Goal: Transaction & Acquisition: Purchase product/service

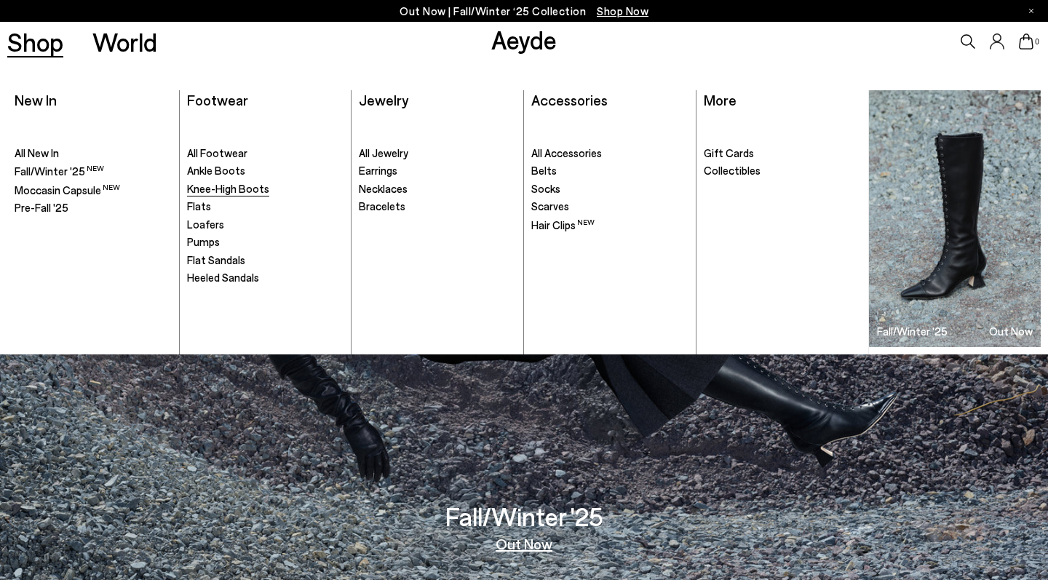
click at [249, 186] on span "Knee-High Boots" at bounding box center [228, 188] width 82 height 13
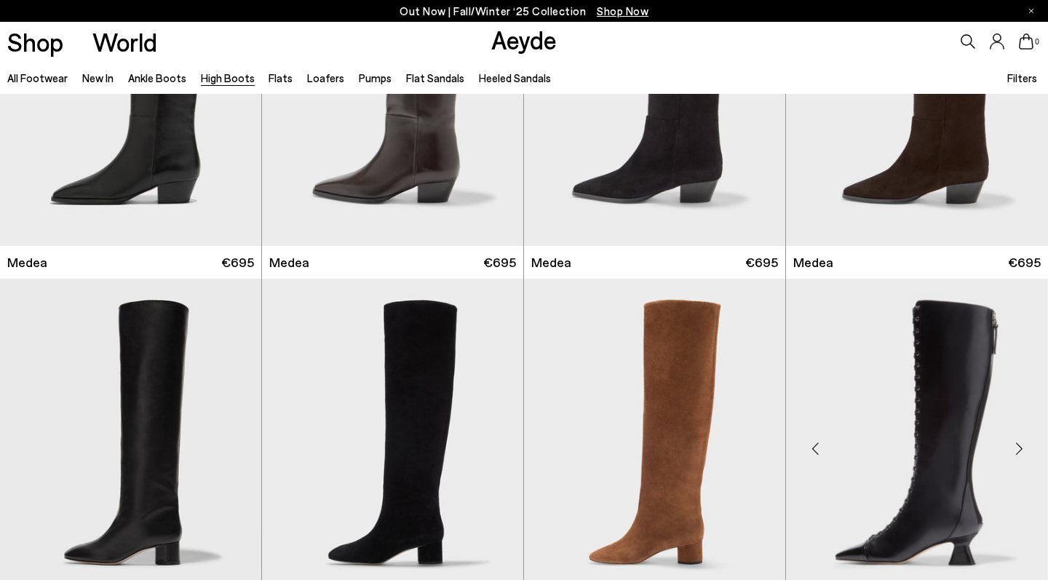
scroll to position [185, 1]
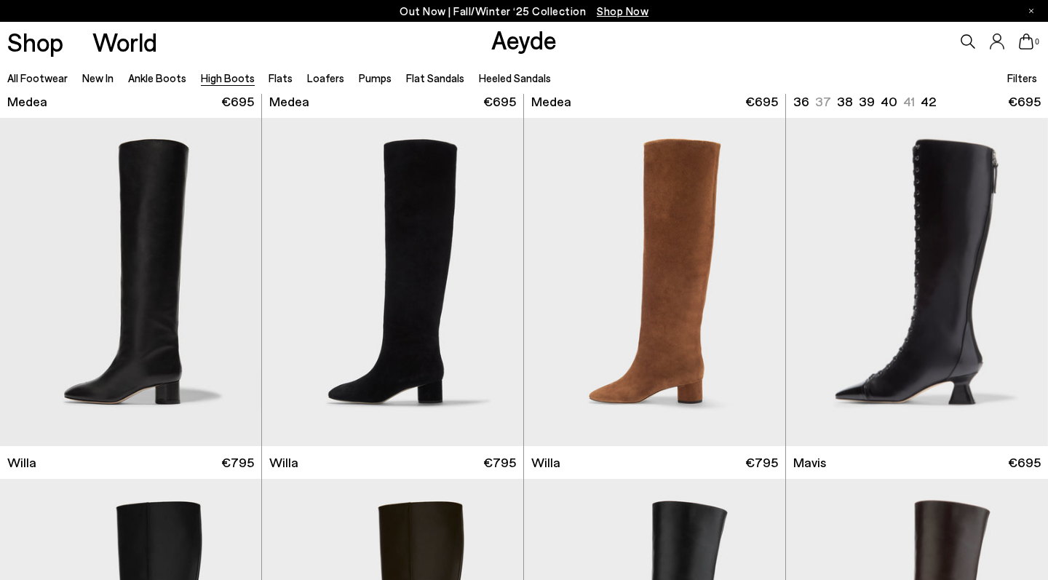
scroll to position [344, 0]
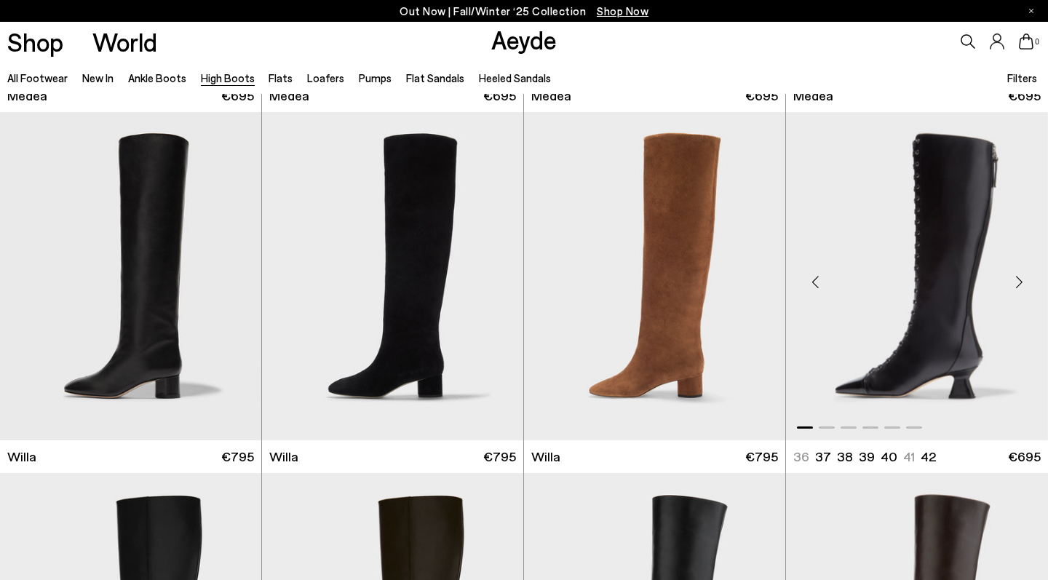
click at [928, 335] on img "1 / 6" at bounding box center [917, 276] width 262 height 328
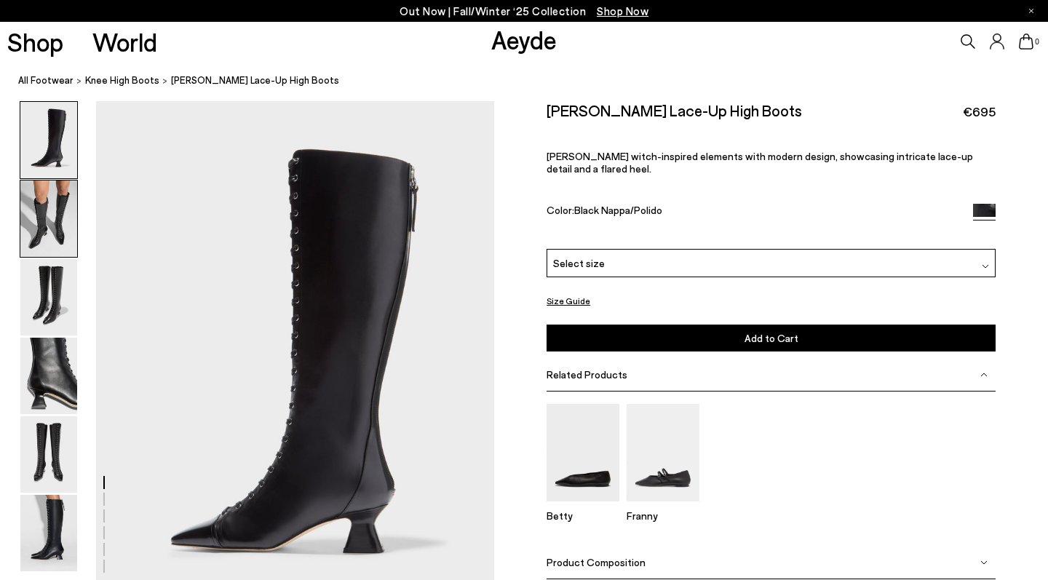
click at [47, 202] on img at bounding box center [48, 218] width 57 height 76
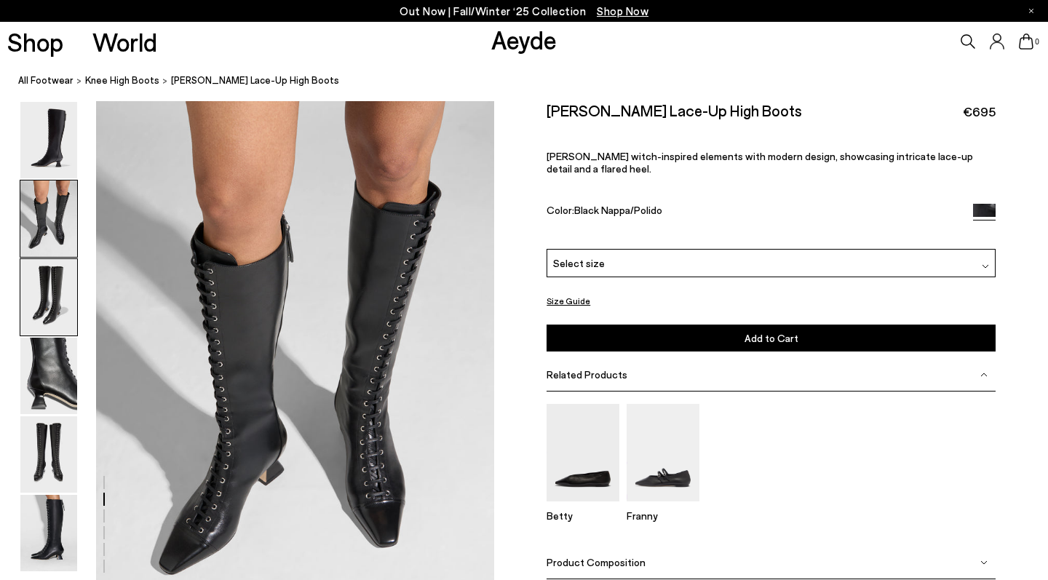
click at [41, 276] on img at bounding box center [48, 297] width 57 height 76
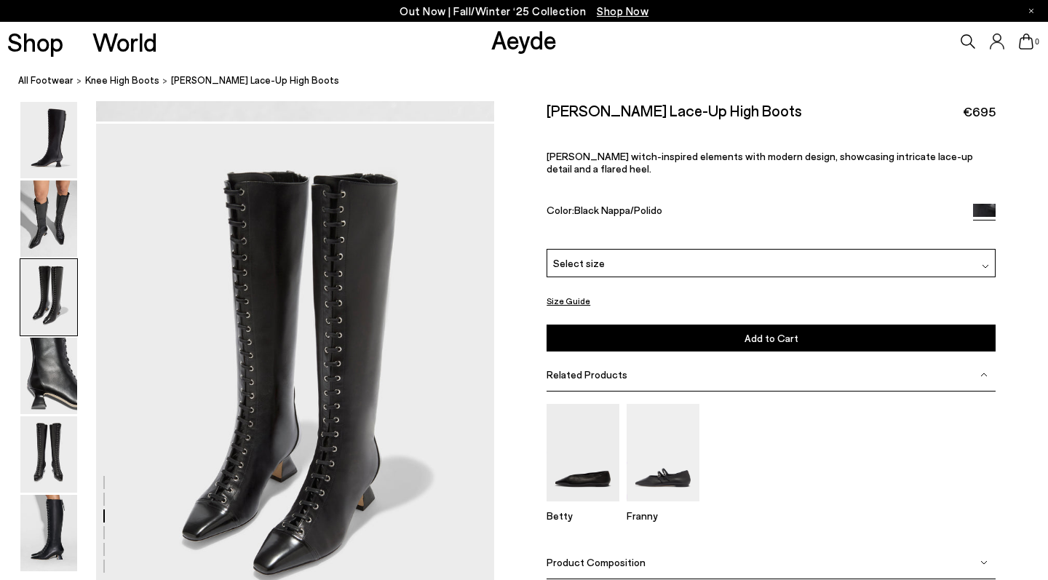
scroll to position [1067, 0]
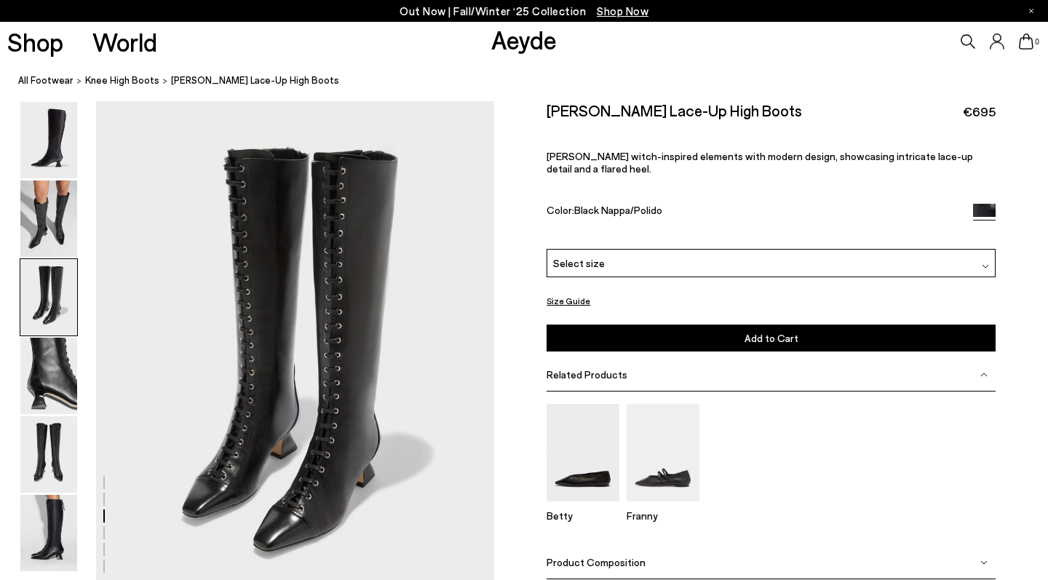
click at [45, 332] on img at bounding box center [48, 297] width 57 height 76
click at [35, 300] on img at bounding box center [48, 297] width 57 height 76
click at [39, 241] on img at bounding box center [48, 218] width 57 height 76
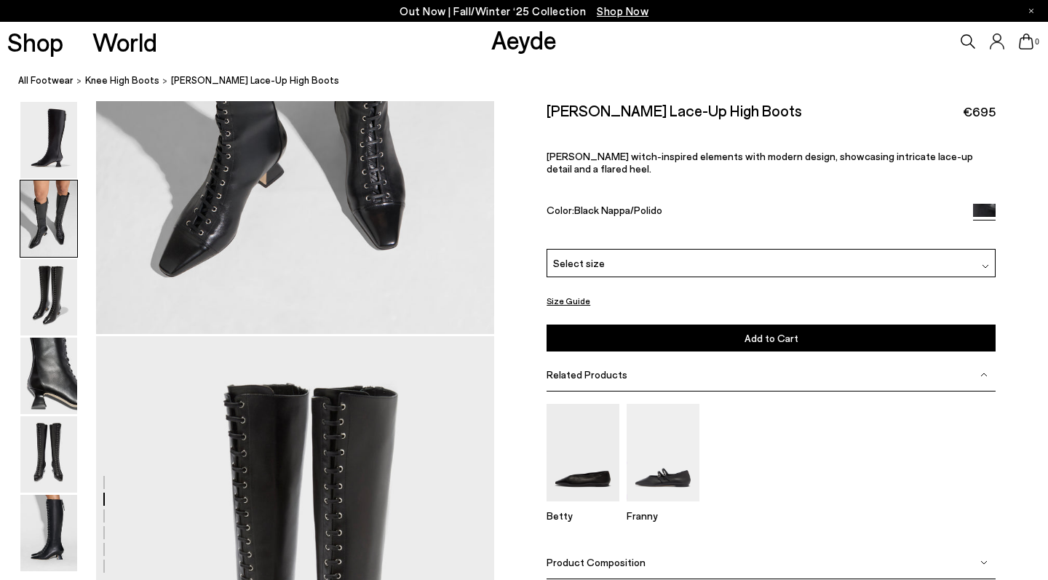
scroll to position [533, 0]
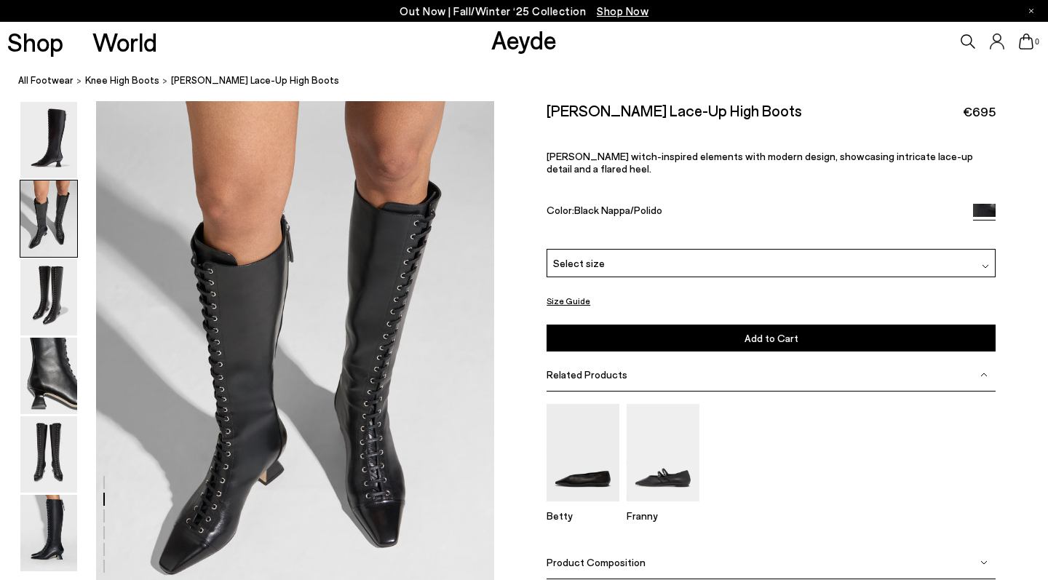
click at [610, 261] on div "Select size" at bounding box center [771, 263] width 449 height 28
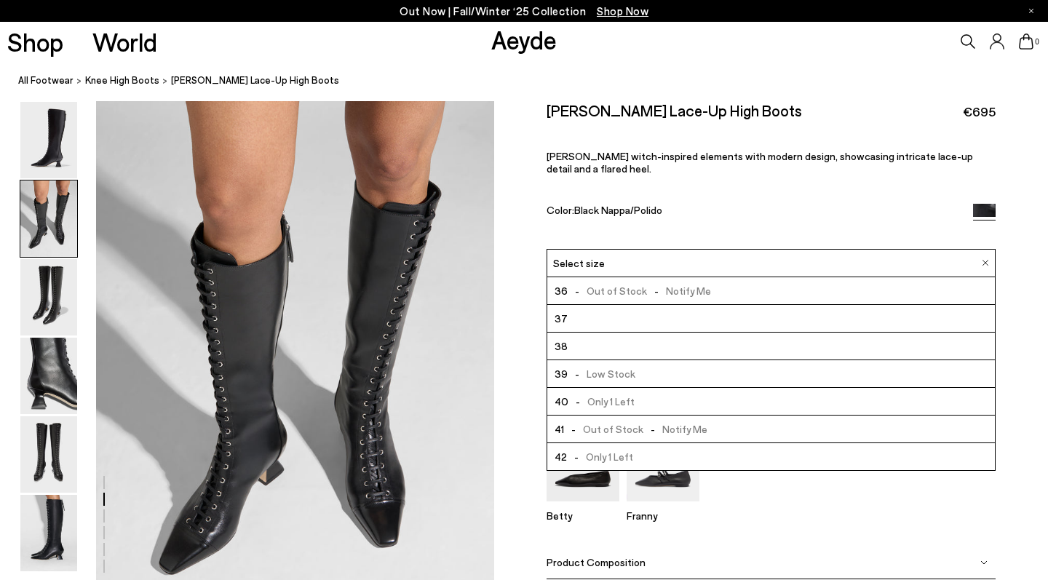
click at [658, 219] on div "Color: Black Nappa/Polido" at bounding box center [753, 211] width 412 height 17
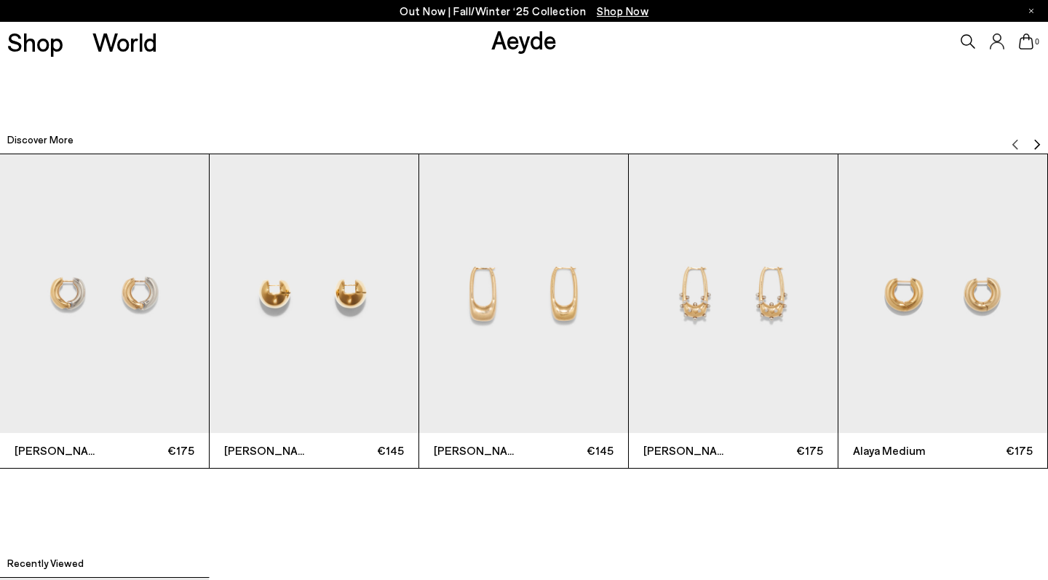
scroll to position [3675, 0]
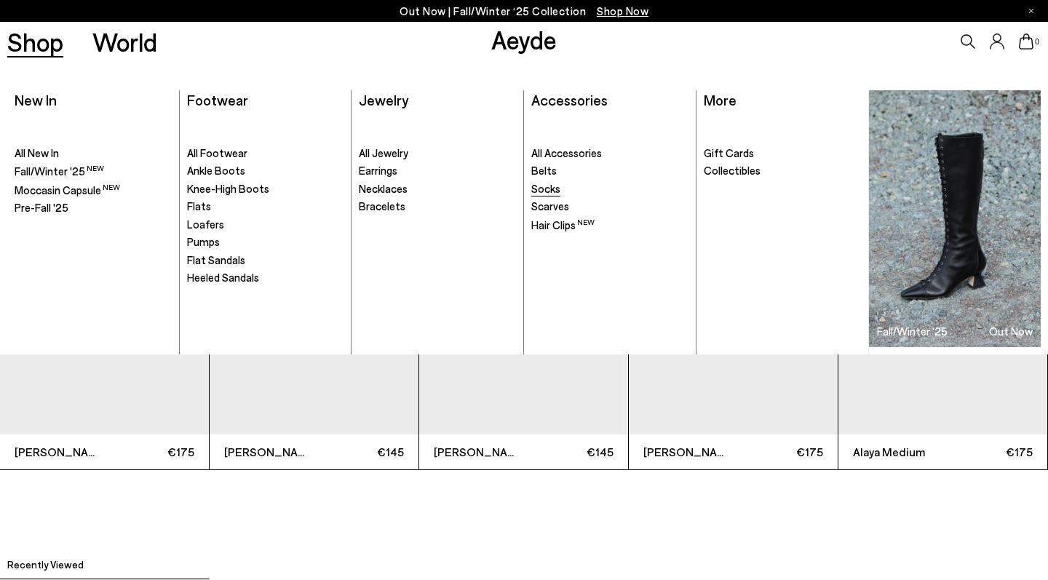
click at [542, 187] on span "Socks" at bounding box center [545, 188] width 29 height 13
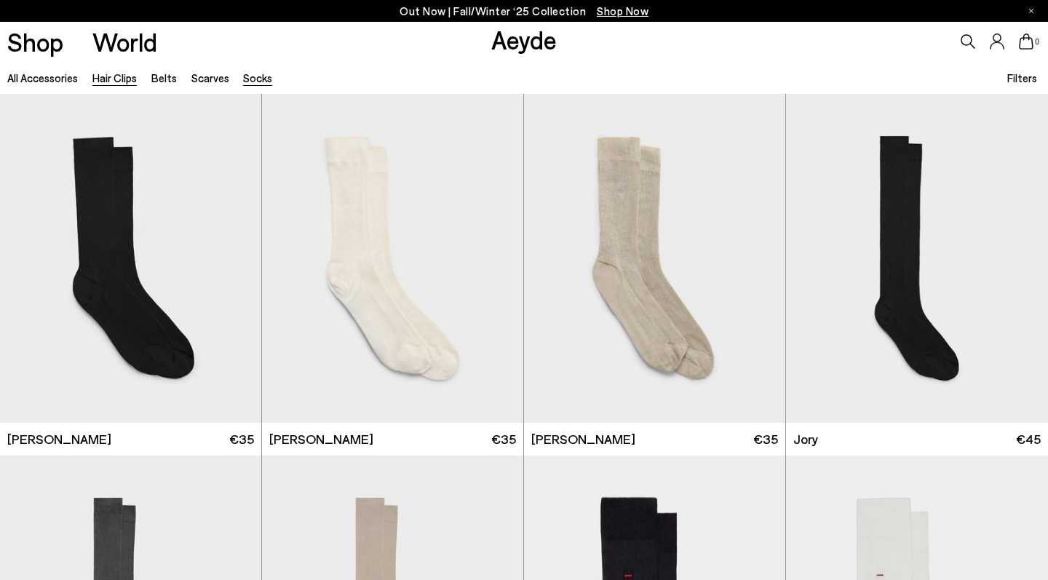
click at [106, 77] on link "Hair Clips" at bounding box center [114, 77] width 44 height 13
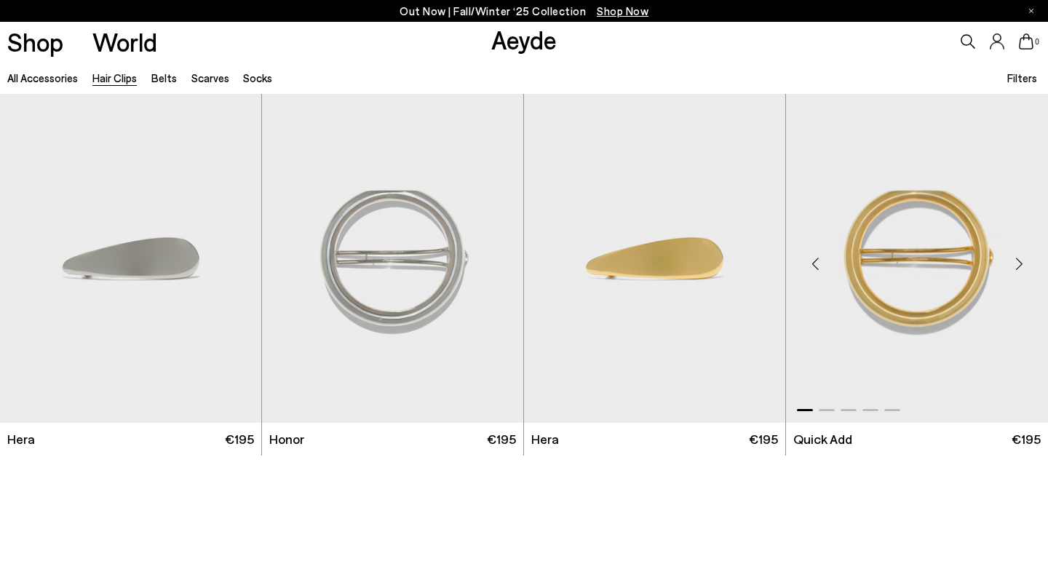
click at [1016, 262] on div "Next slide" at bounding box center [1019, 264] width 44 height 44
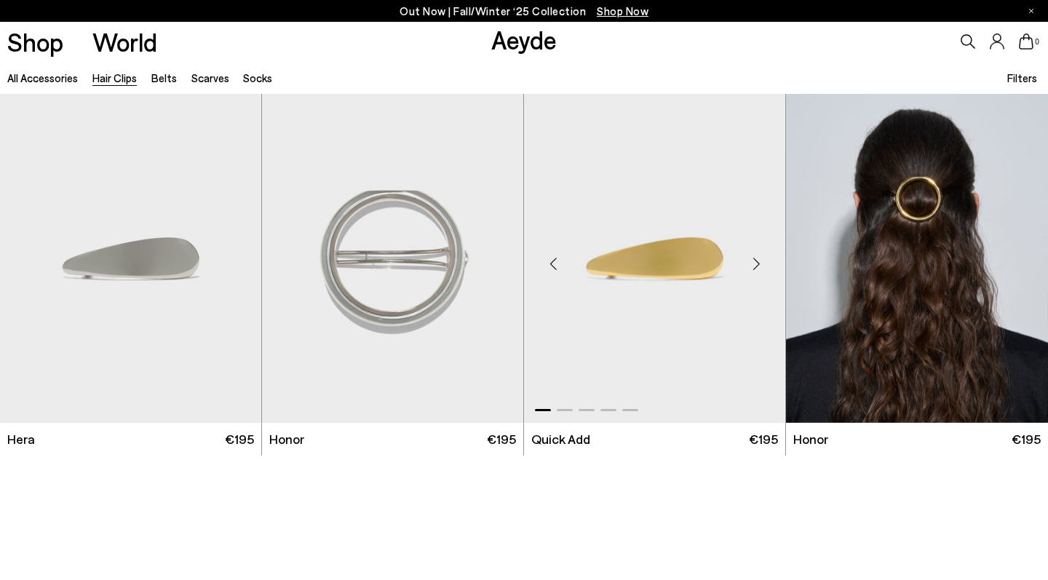
click at [758, 261] on div "Next slide" at bounding box center [756, 264] width 44 height 44
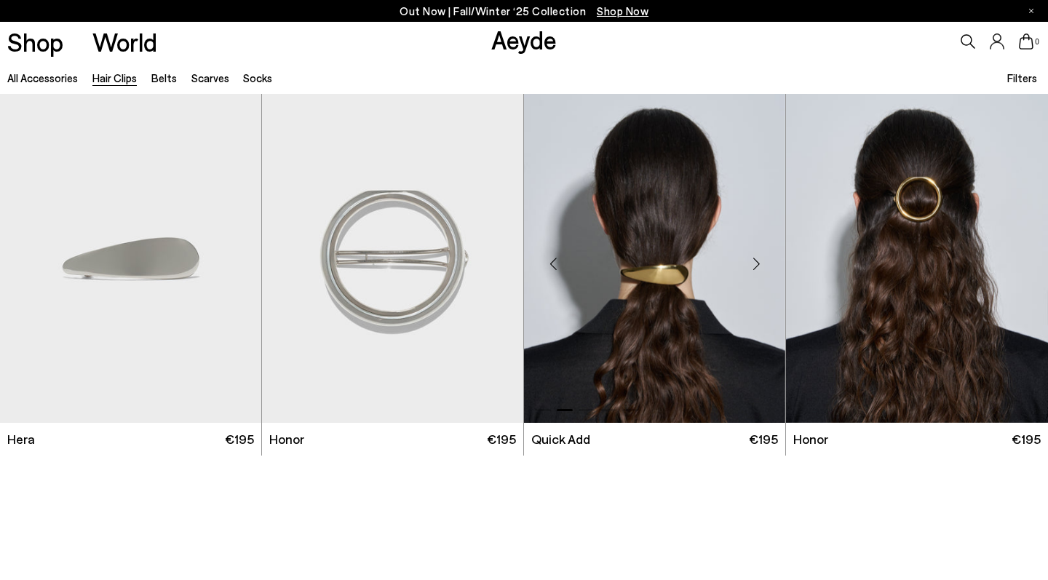
click at [758, 261] on div "Next slide" at bounding box center [756, 264] width 44 height 44
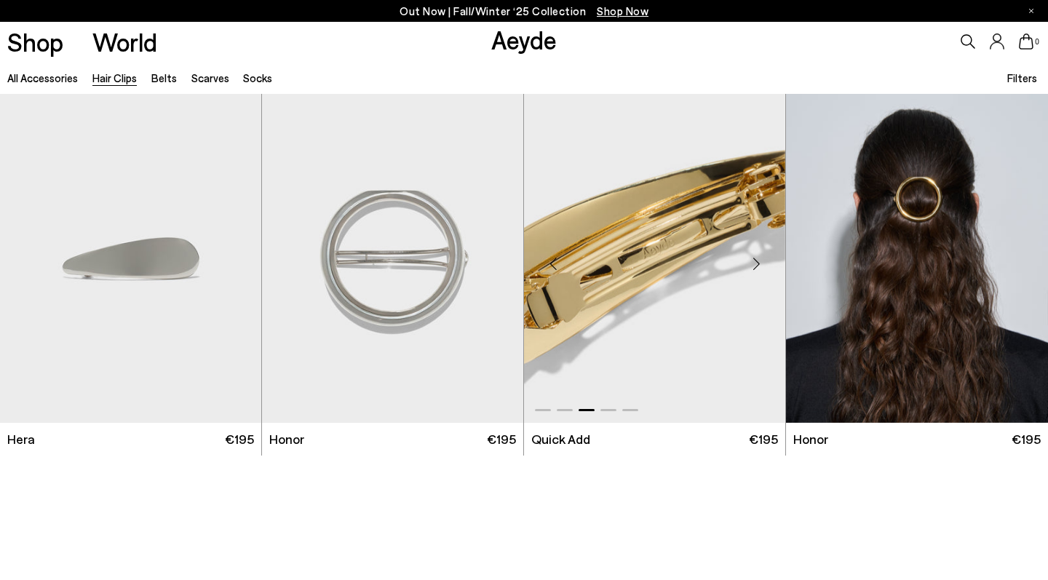
click at [758, 261] on div "Next slide" at bounding box center [756, 264] width 44 height 44
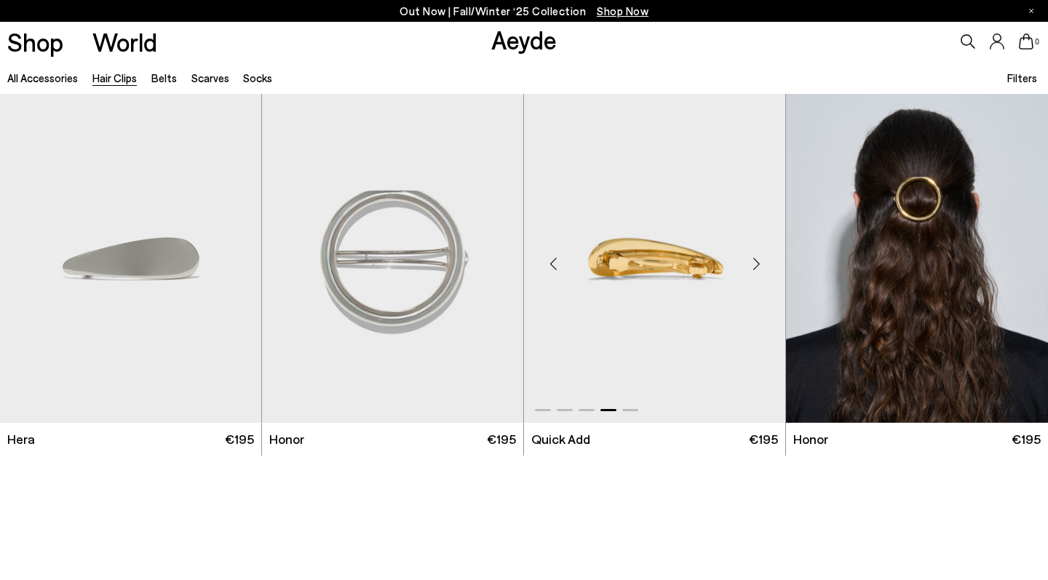
click at [758, 261] on div "Next slide" at bounding box center [756, 264] width 44 height 44
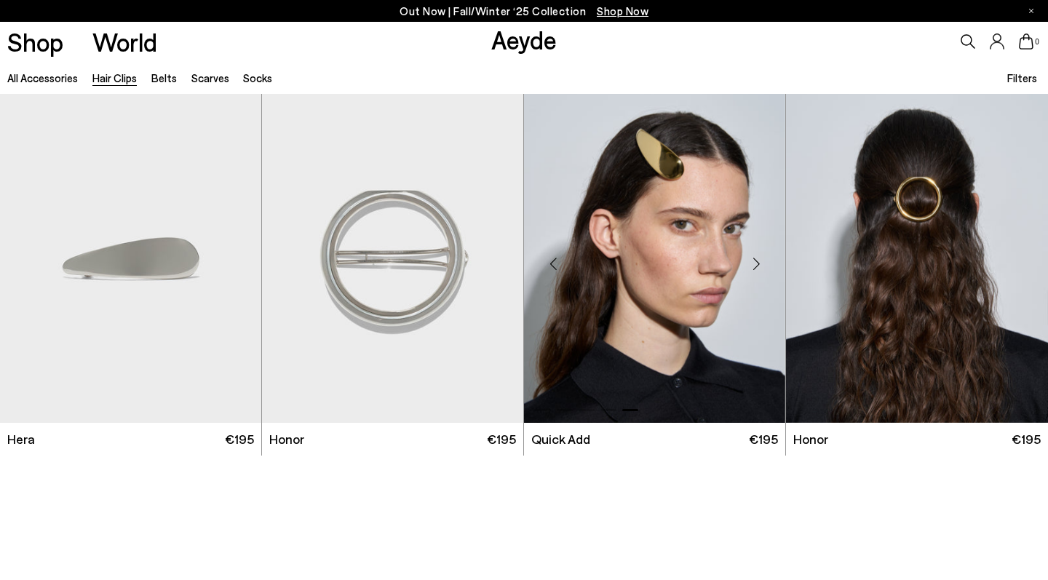
click at [758, 261] on div "Next slide" at bounding box center [756, 264] width 44 height 44
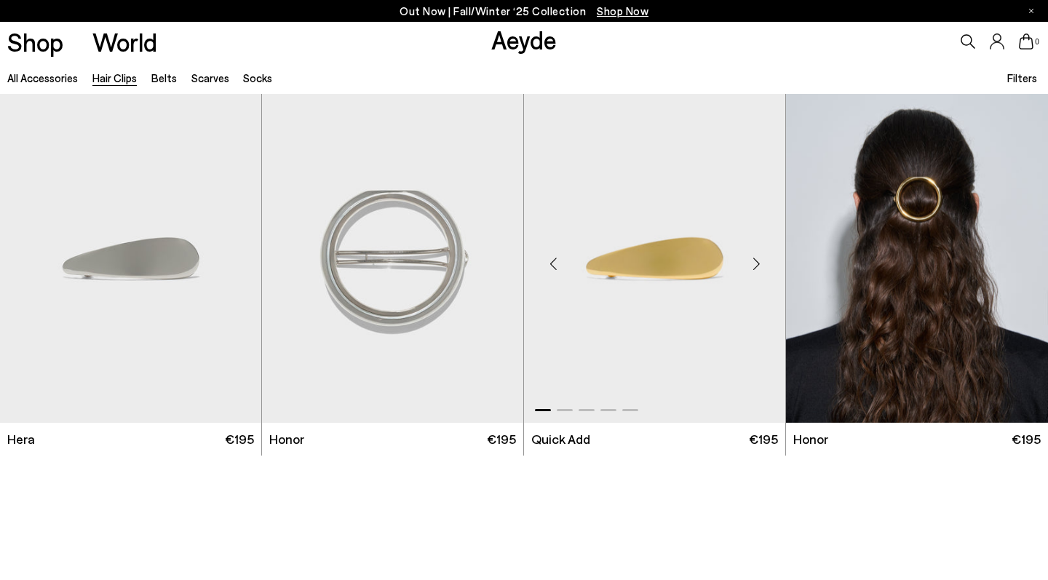
click at [758, 261] on div "Next slide" at bounding box center [756, 264] width 44 height 44
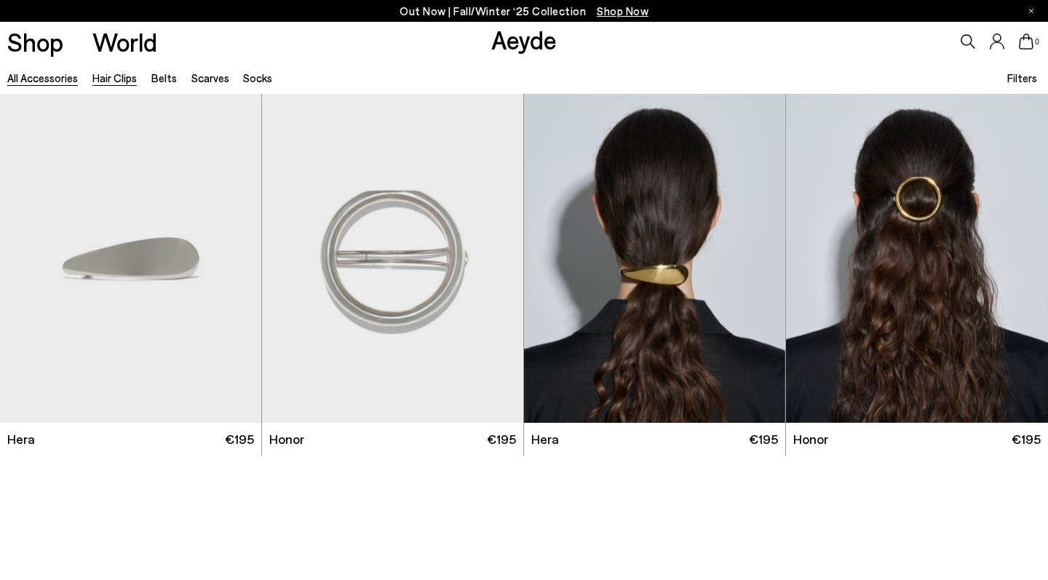
click at [23, 72] on link "All accessories" at bounding box center [42, 77] width 71 height 13
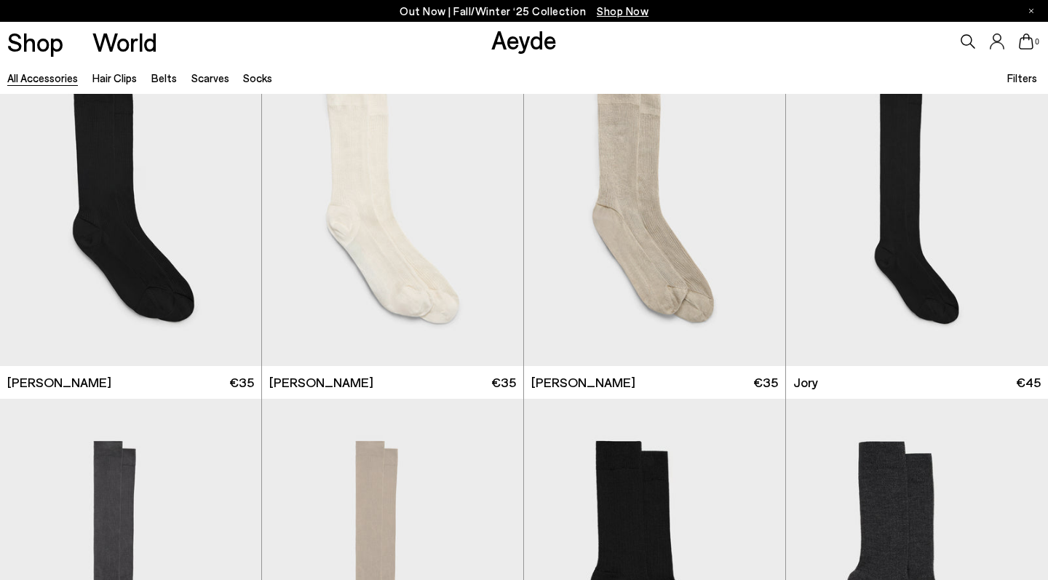
scroll to position [57, 0]
